Goal: Communication & Community: Answer question/provide support

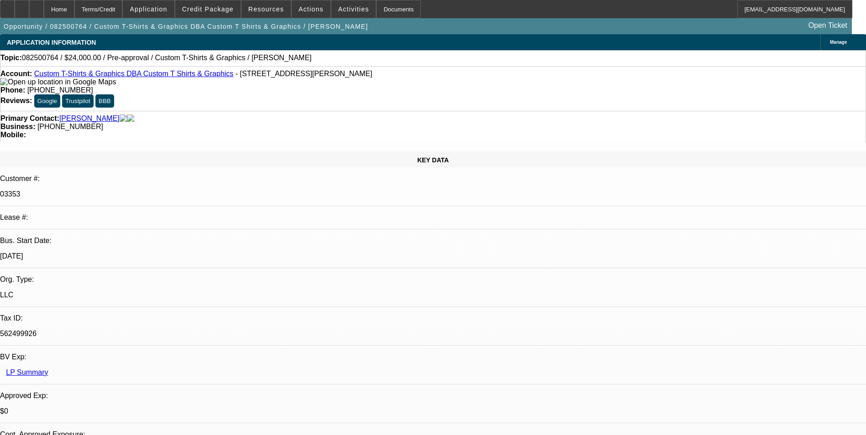
select select "0"
select select "2"
select select "0.1"
select select "1"
select select "2"
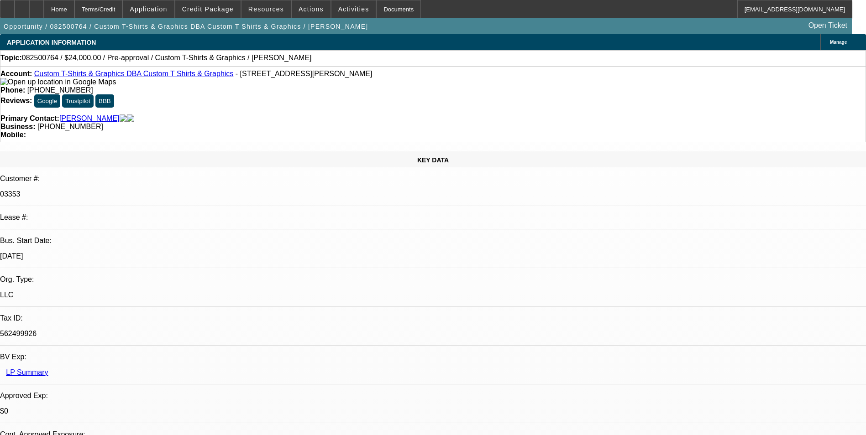
select select "4"
radio input "true"
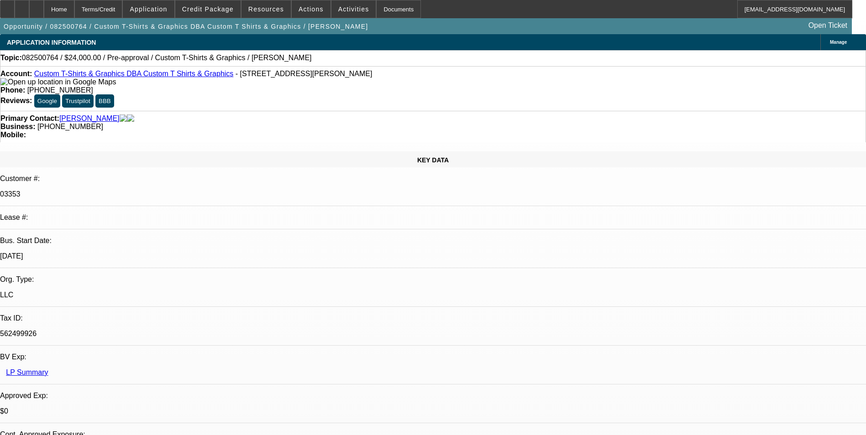
type textarea "n"
type textarea "Nothing reflects in LP yet."
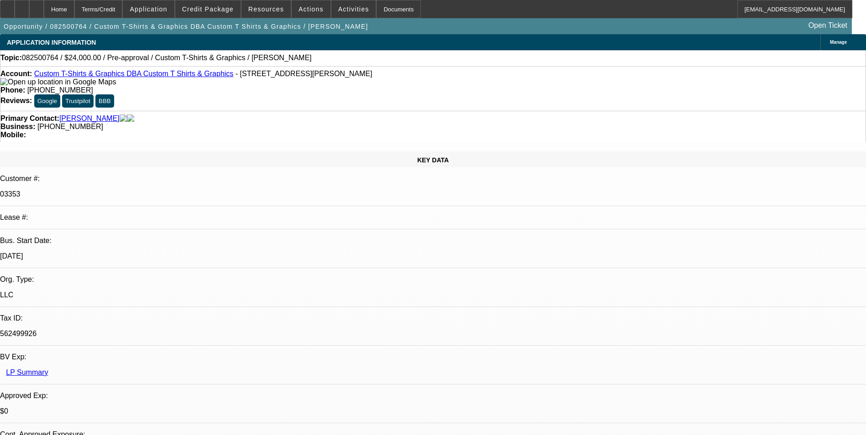
radio input "true"
select select "0"
select select "2"
select select "0.1"
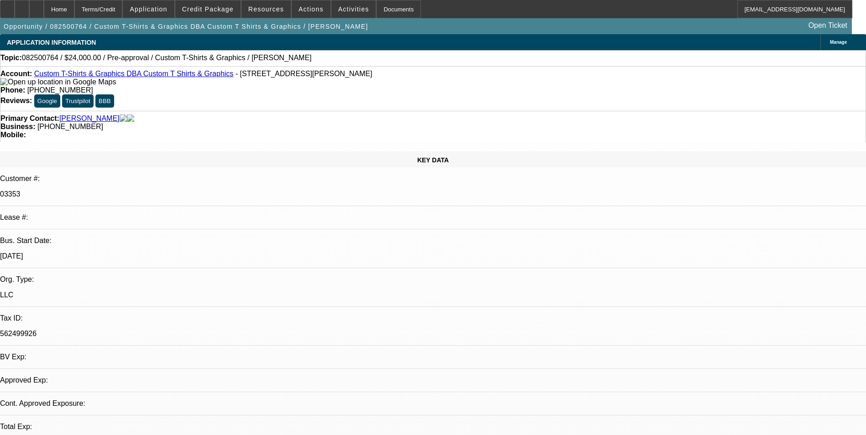
select select "1"
select select "2"
select select "4"
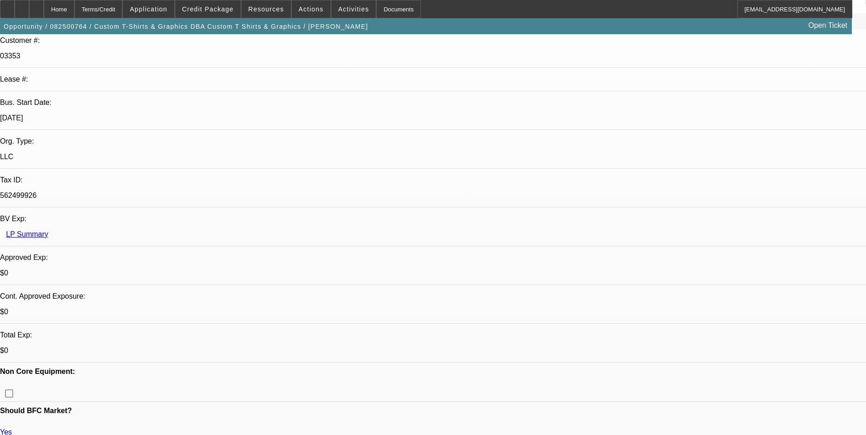
scroll to position [274, 0]
